Goal: Navigation & Orientation: Find specific page/section

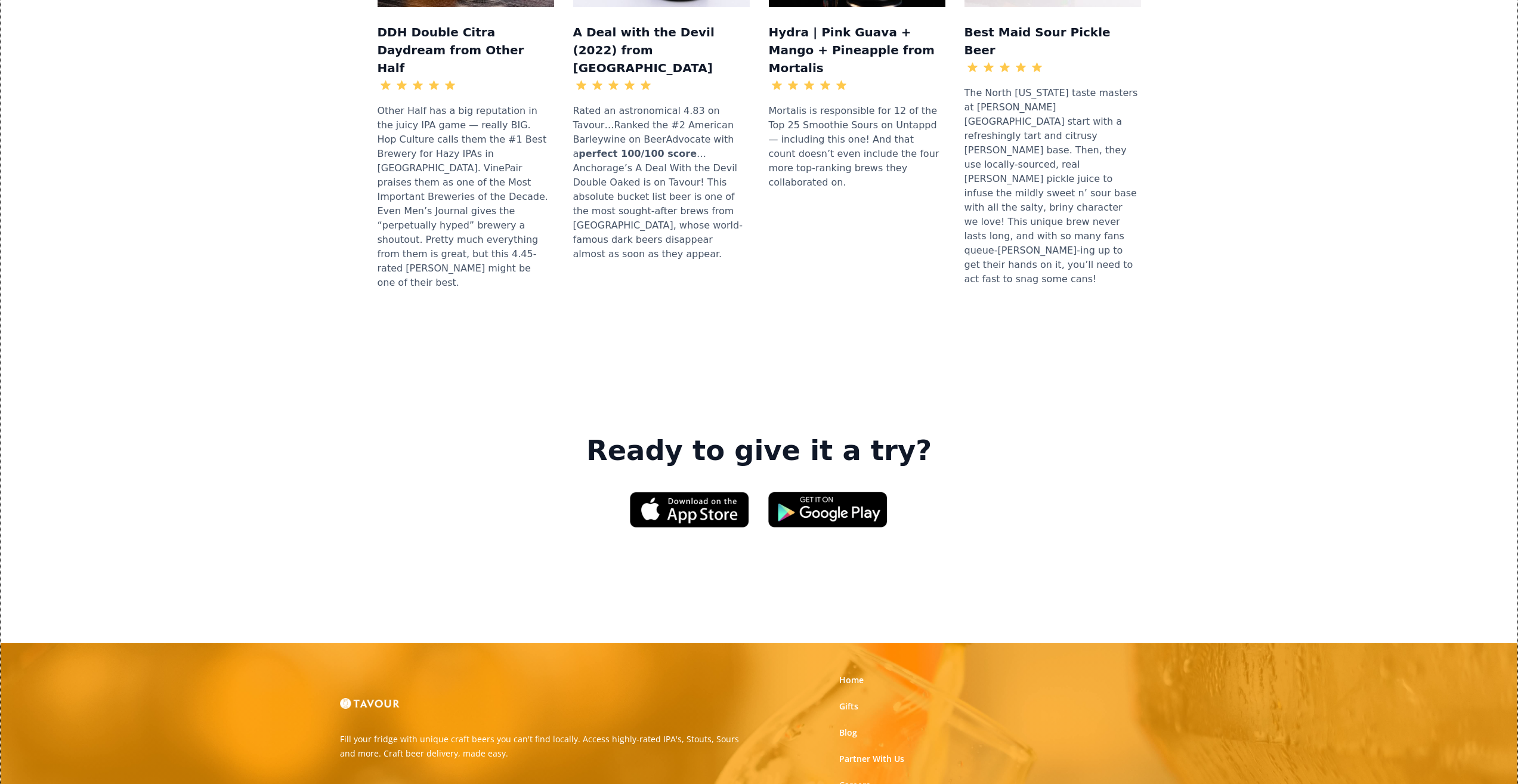
scroll to position [1590, 0]
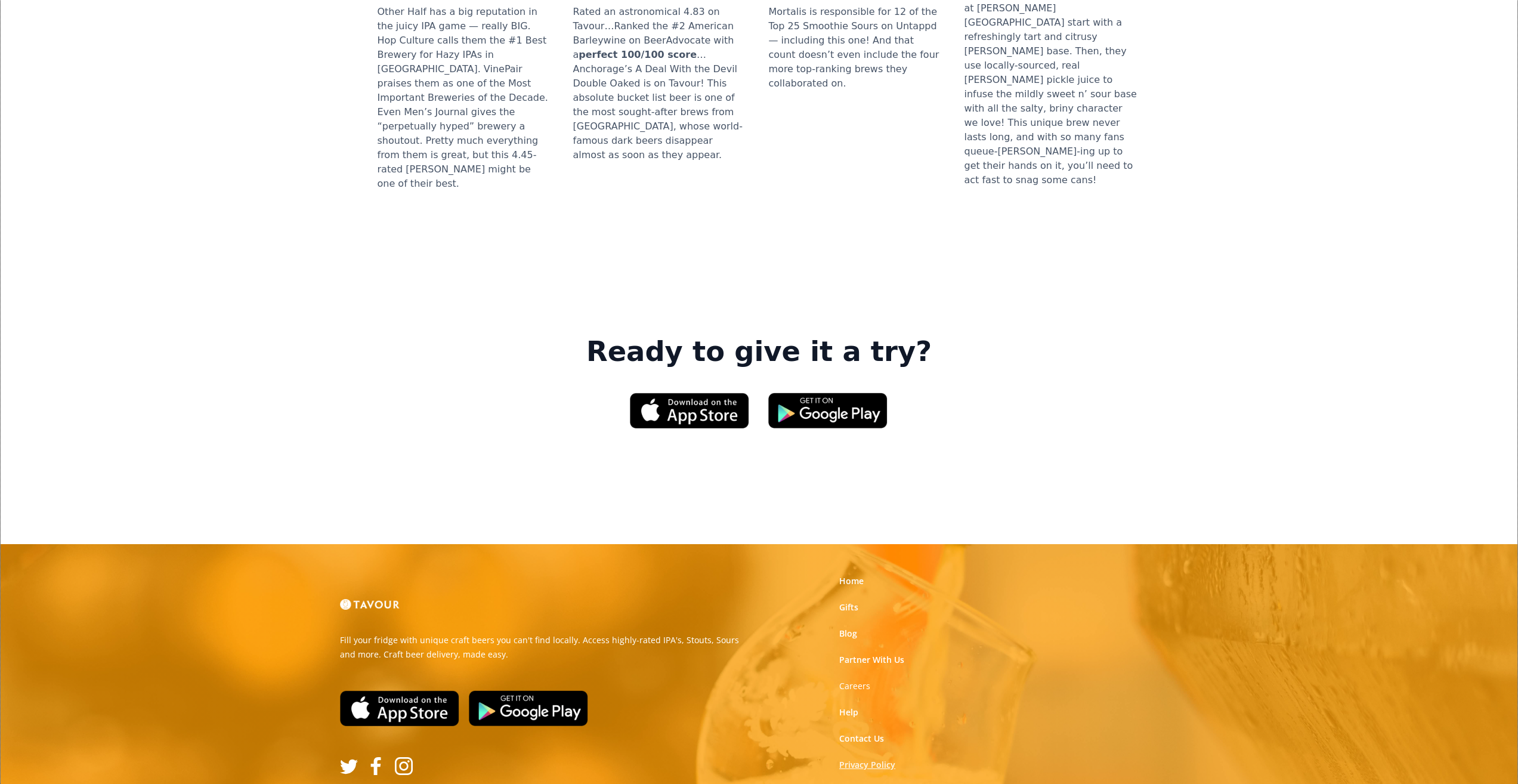
click at [868, 758] on link "Privacy Policy" at bounding box center [867, 764] width 56 height 12
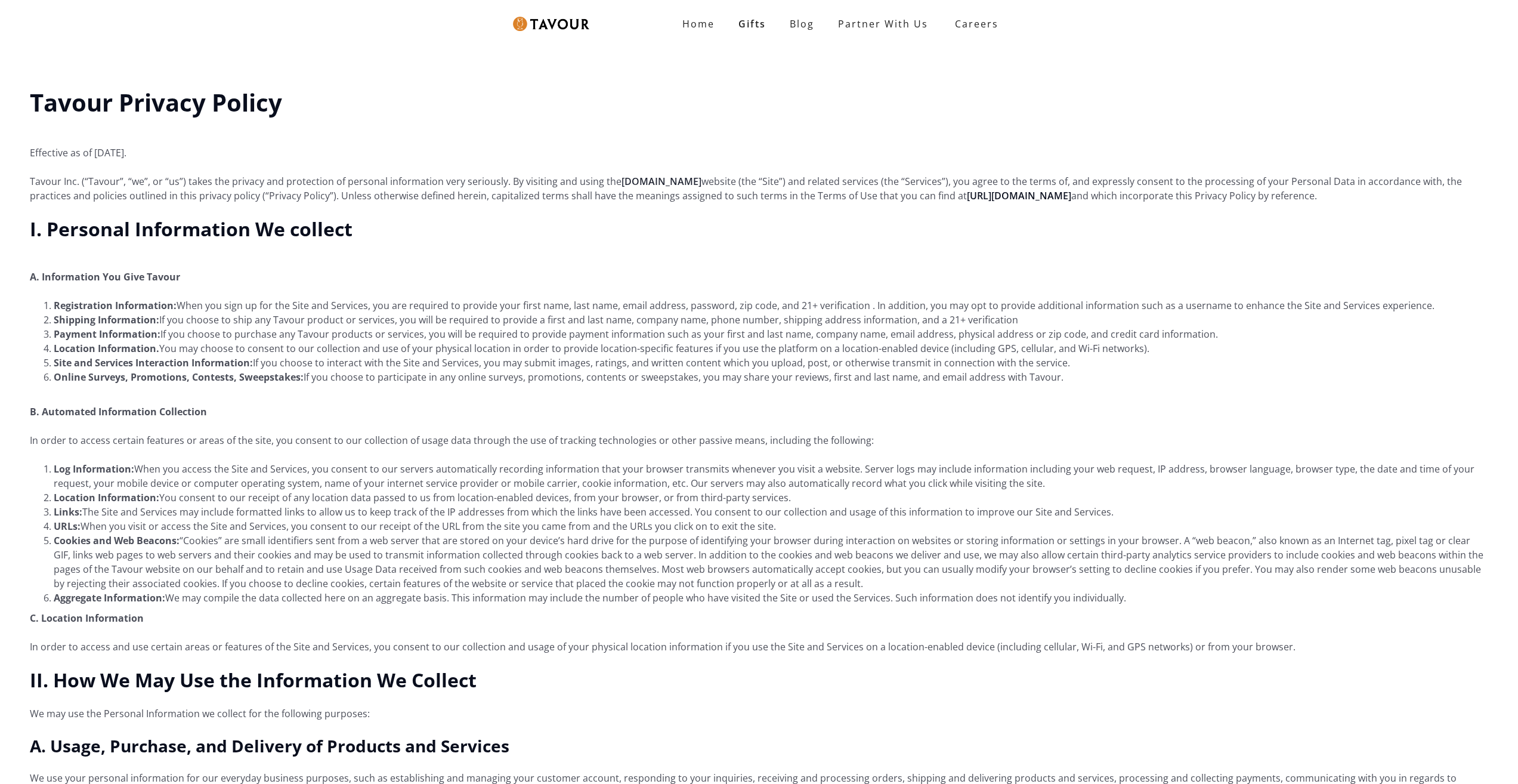
click at [665, 178] on link "Tavour.com" at bounding box center [662, 181] width 80 height 13
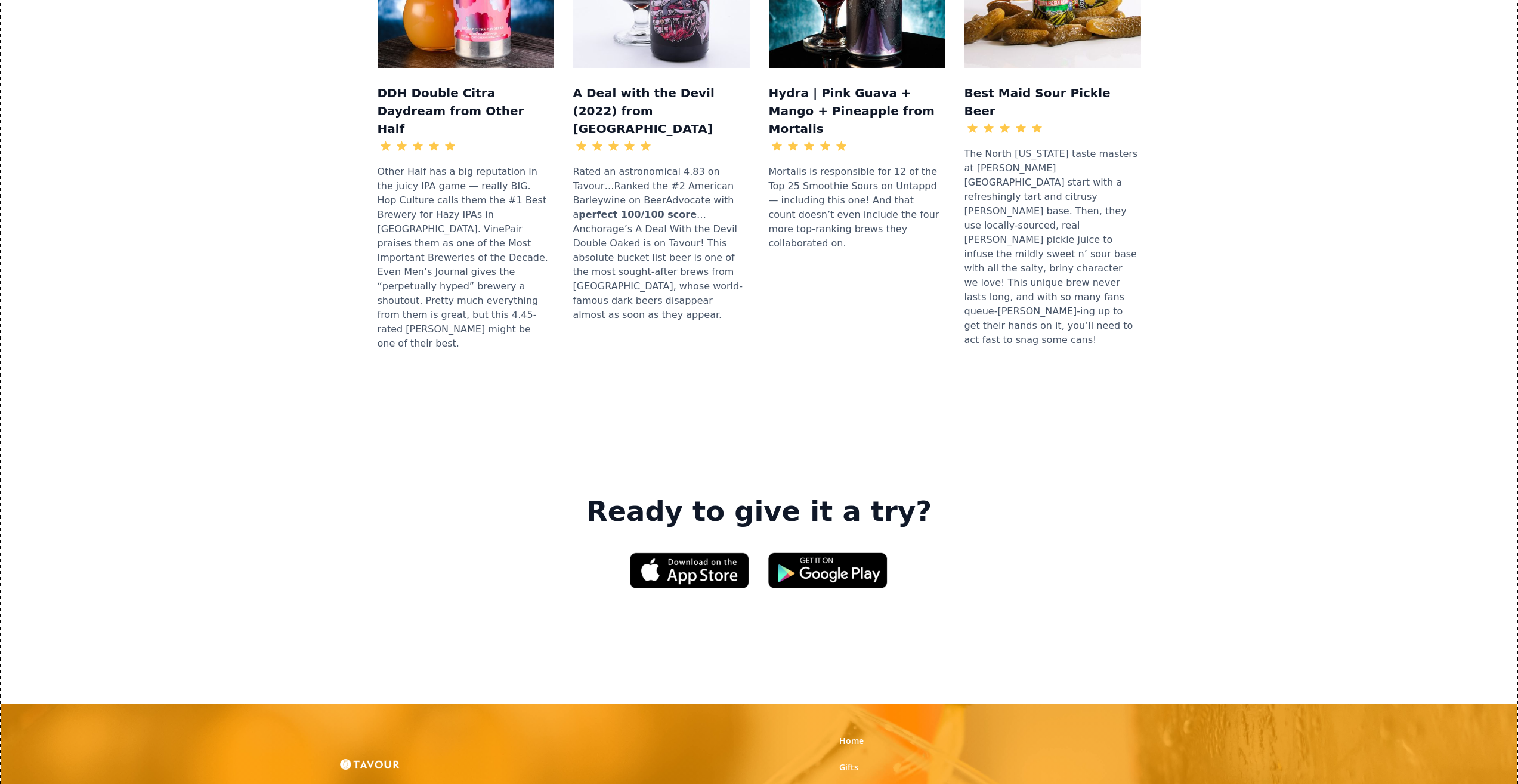
scroll to position [1431, 0]
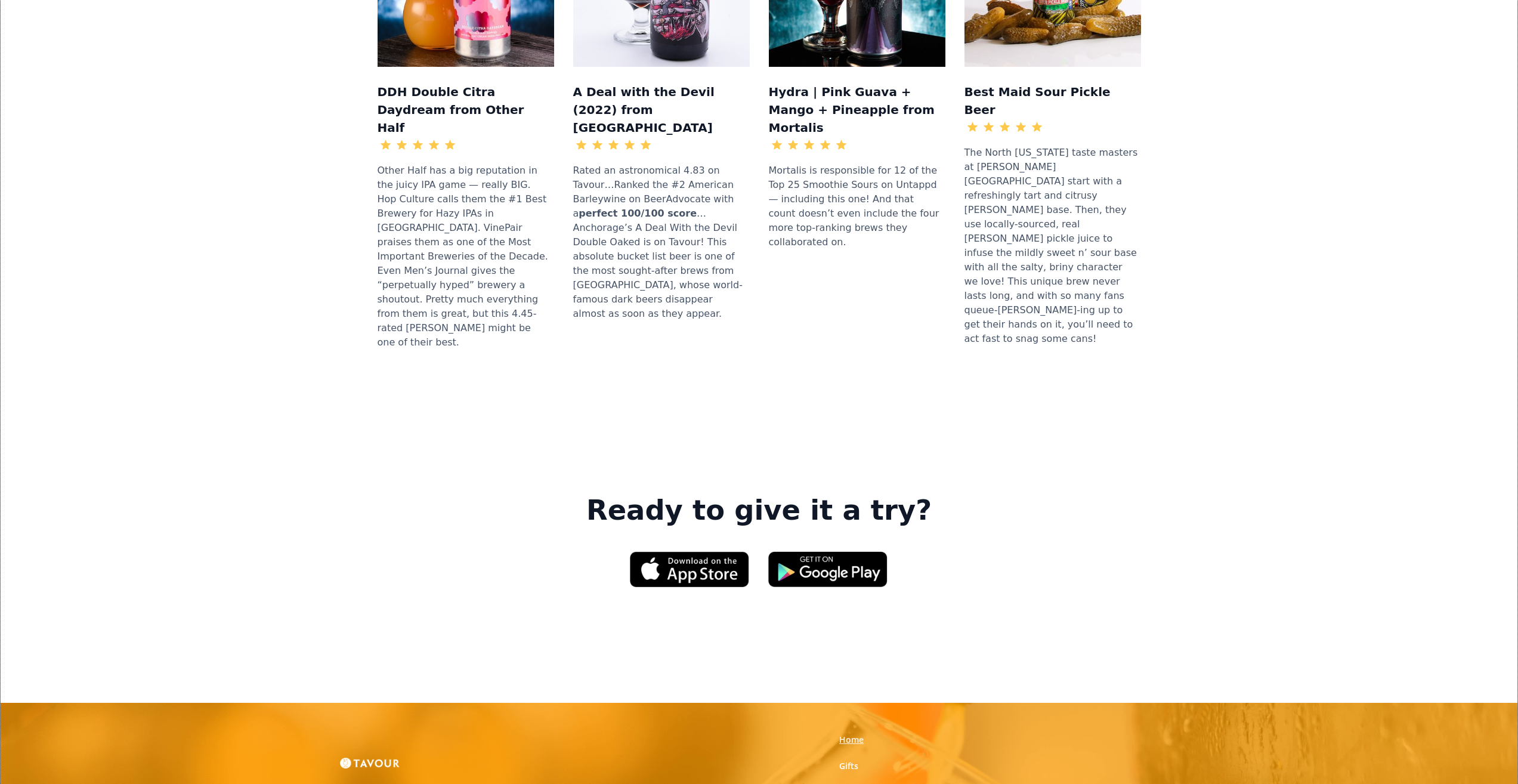
click at [859, 734] on link "Home" at bounding box center [852, 739] width 25 height 12
